Goal: Task Accomplishment & Management: Use online tool/utility

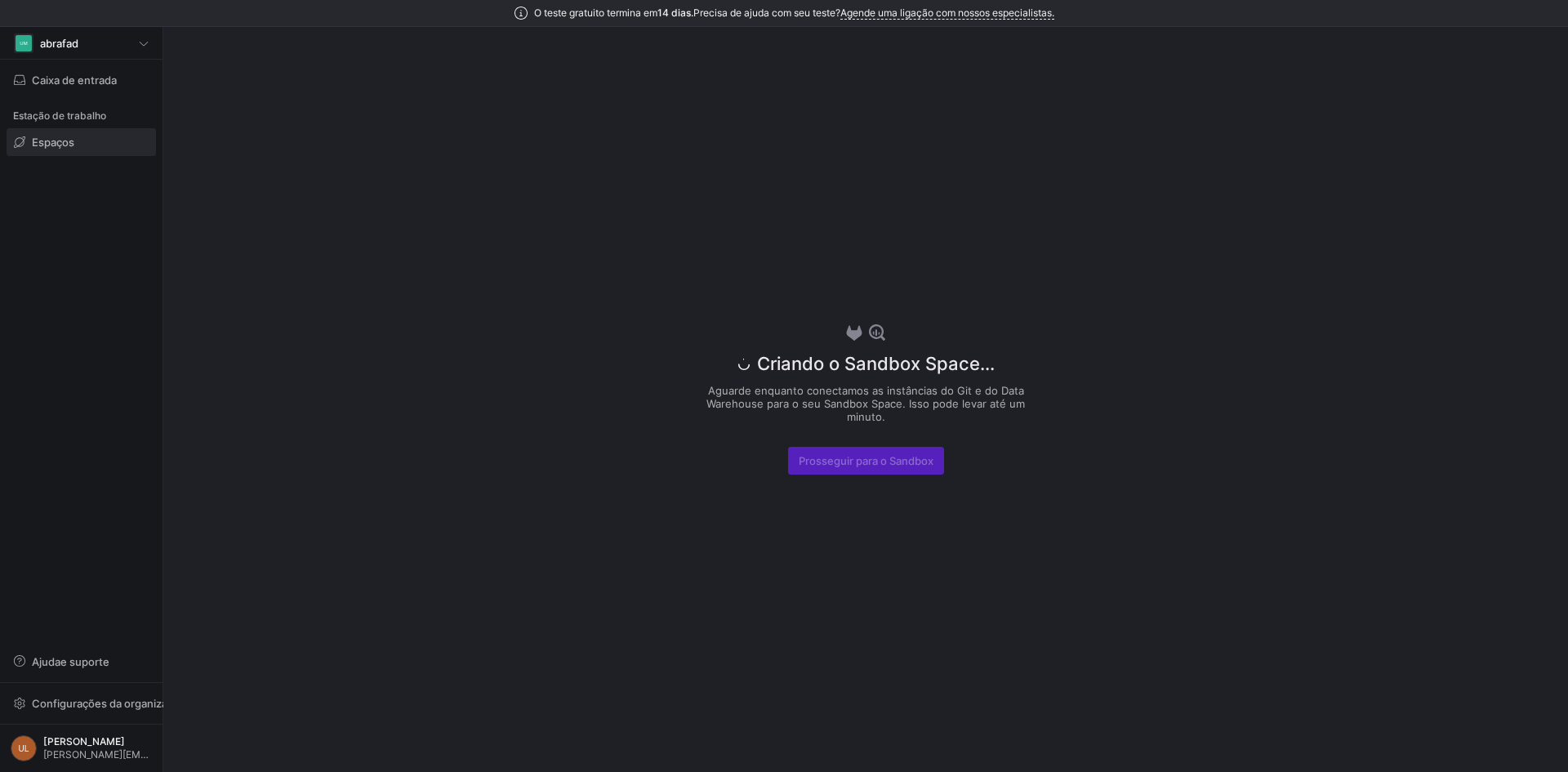
click at [911, 574] on div "Criando o Sandbox Space... Aguarde enquanto conectamos as instâncias do Git e d…" at bounding box center [866, 399] width 343 height 745
click at [891, 370] on font "Criando o Sandbox Space..." at bounding box center [875, 363] width 238 height 21
click at [825, 218] on div "Criando o Sandbox Space... Aguarde enquanto conectamos as instâncias do Git e d…" at bounding box center [866, 399] width 343 height 745
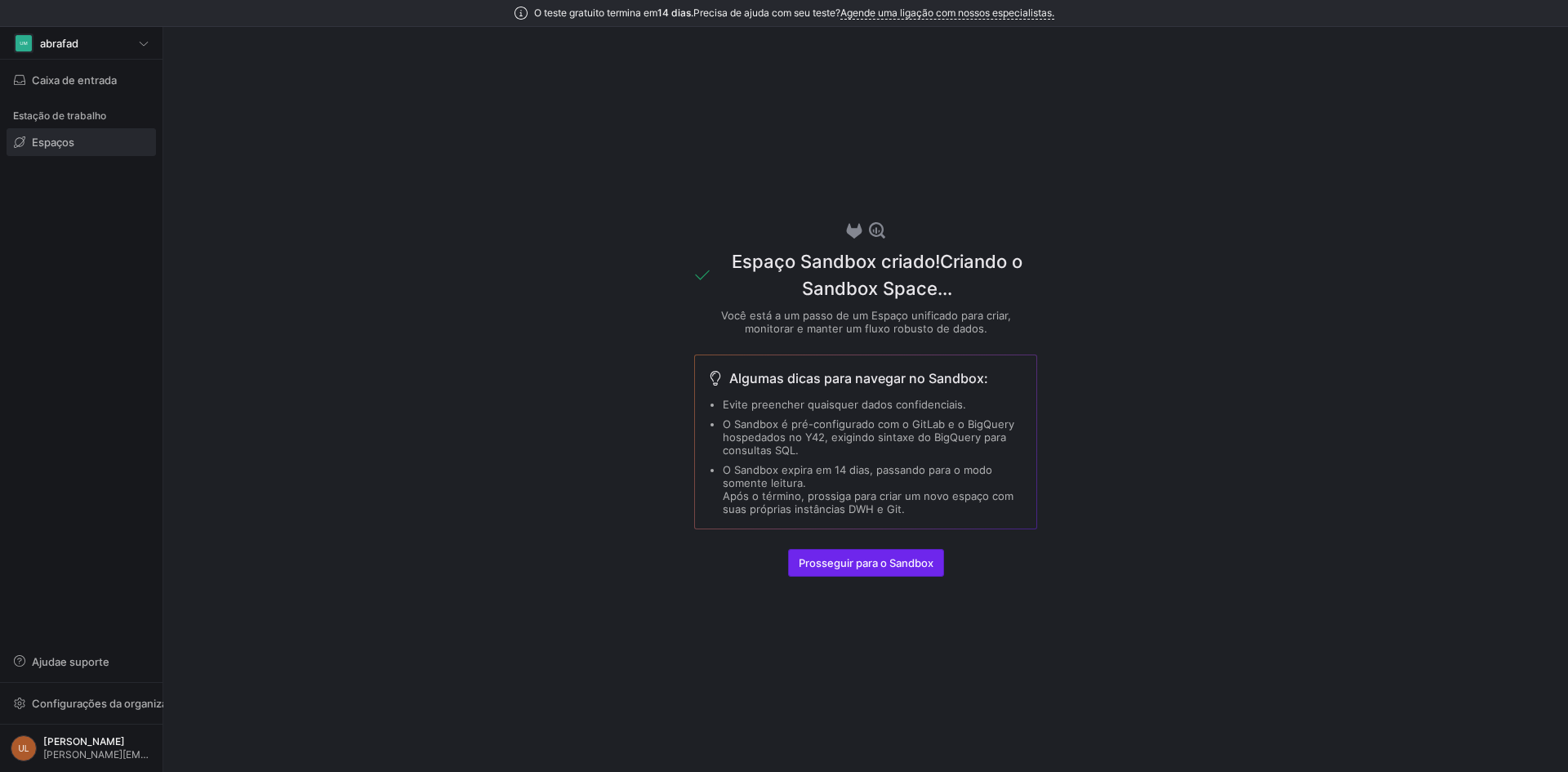
click at [860, 571] on span "button" at bounding box center [866, 563] width 154 height 26
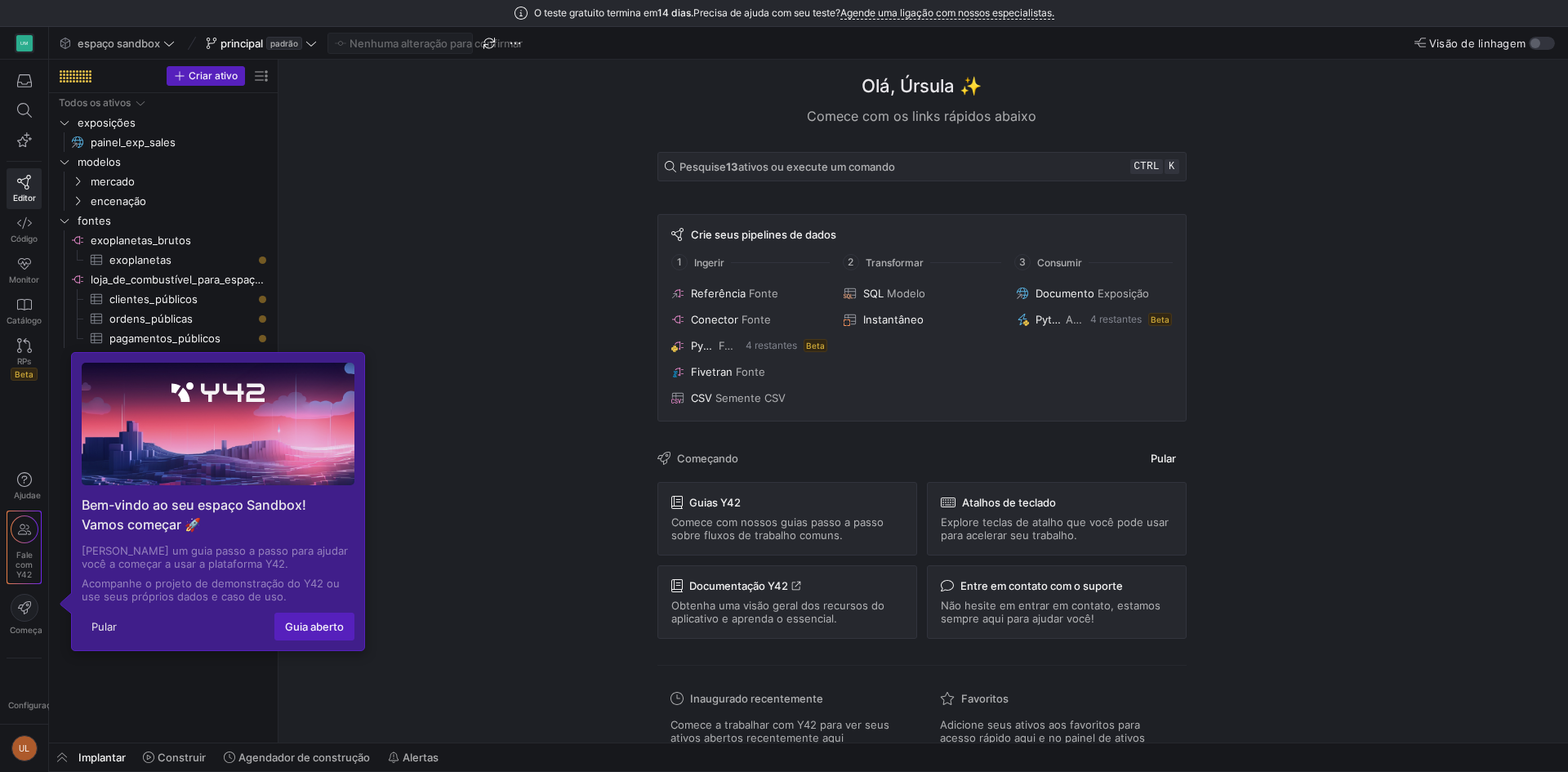
click at [399, 321] on div "Olá, Úrsula ✨ Comece com os links rápidos abaixo Pesquise 13 ativos ou execute …" at bounding box center [921, 401] width 1273 height 683
click at [399, 318] on div "Olá, Úrsula ✨ Comece com os links rápidos abaixo Pesquise 13 ativos ou execute …" at bounding box center [921, 401] width 1273 height 683
click at [105, 617] on button "Pular" at bounding box center [104, 627] width 45 height 26
